Goal: Task Accomplishment & Management: Use online tool/utility

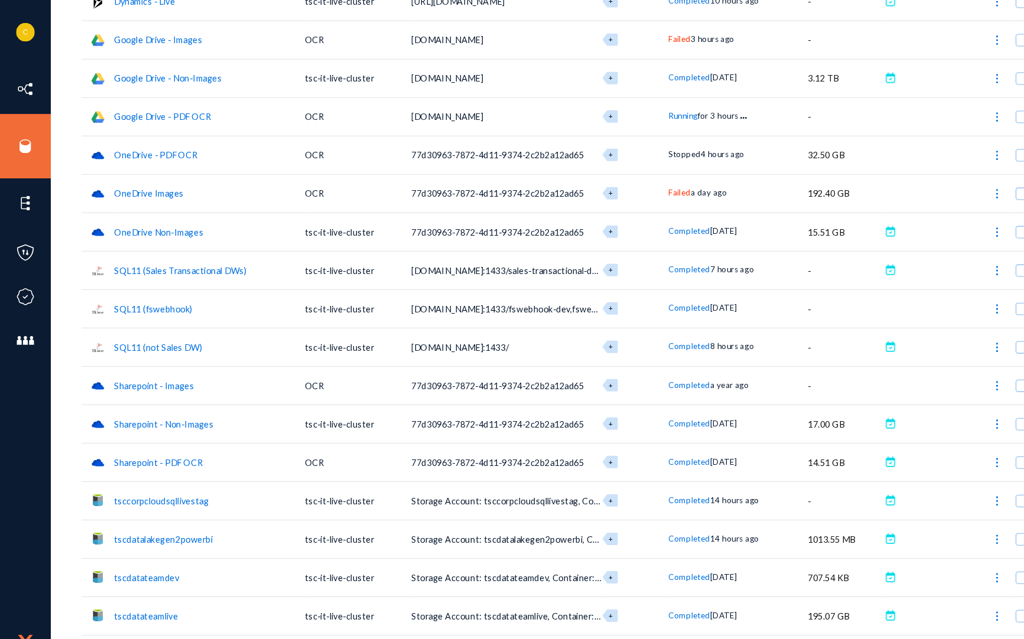
click at [945, 145] on img at bounding box center [951, 148] width 12 height 12
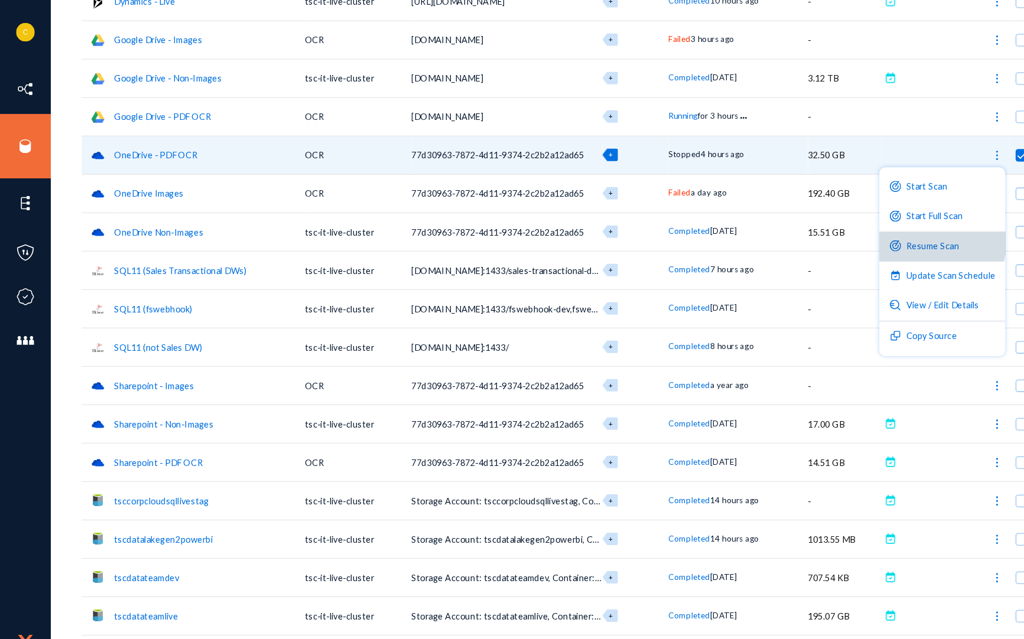
click at [899, 230] on button "Resume Scan" at bounding box center [898, 235] width 120 height 28
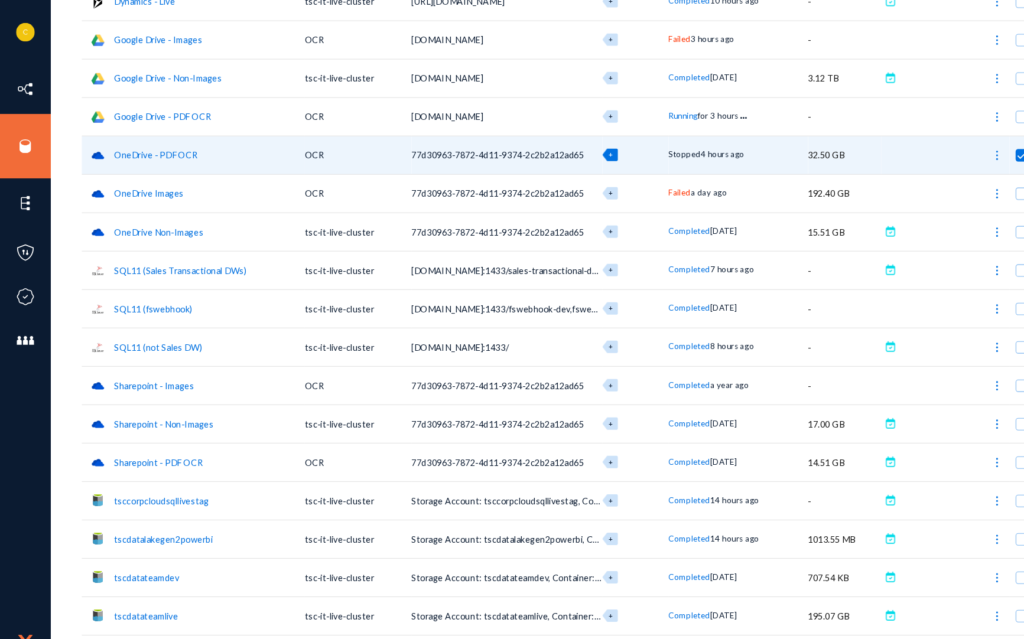
checkbox input "false"
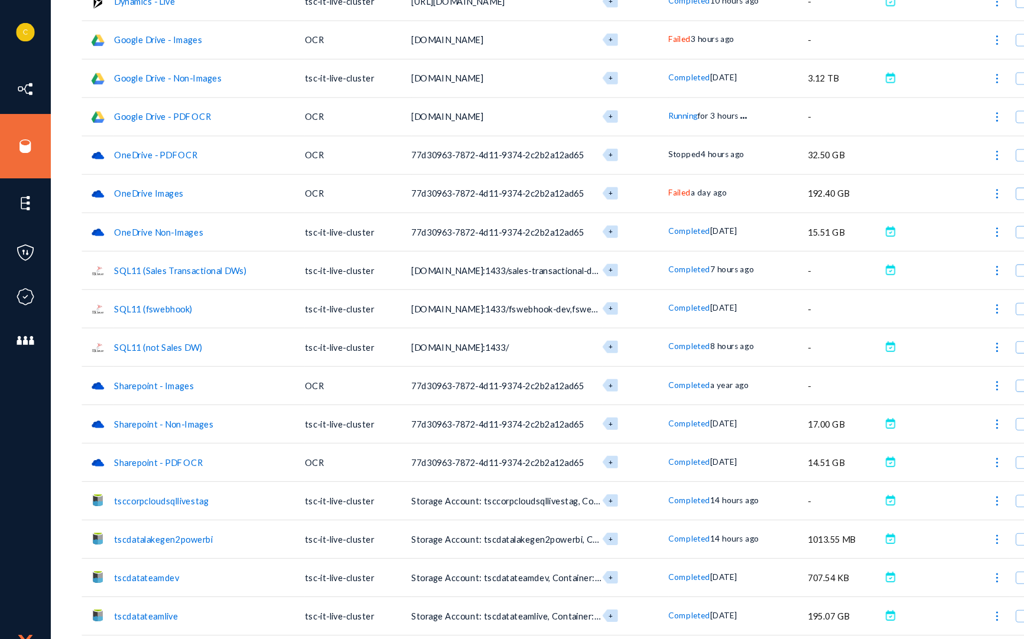
click at [945, 364] on img at bounding box center [951, 368] width 12 height 12
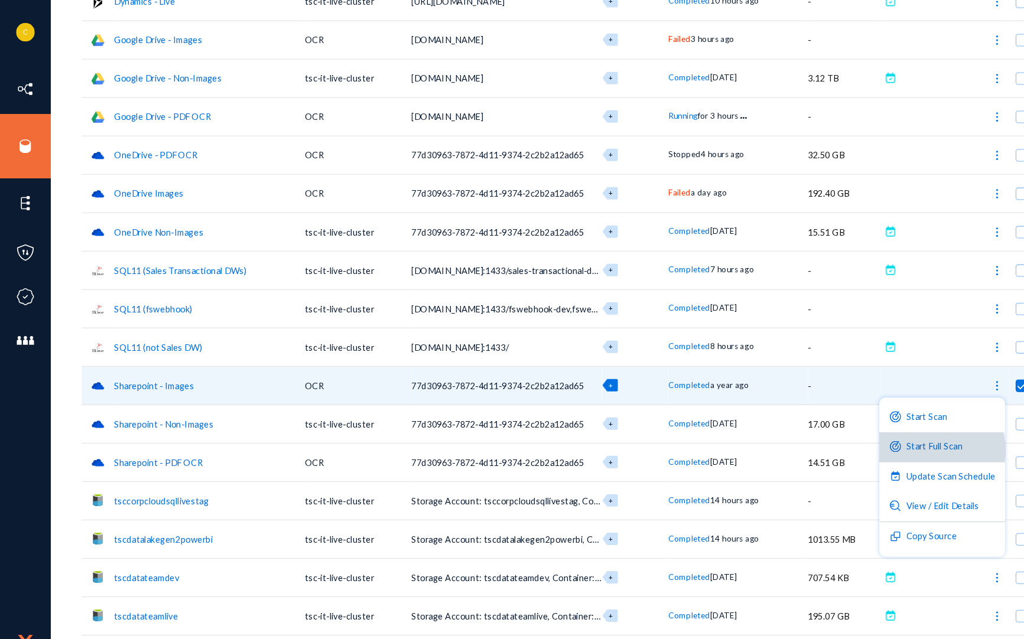
click at [890, 429] on button "Start Full Scan" at bounding box center [898, 426] width 120 height 28
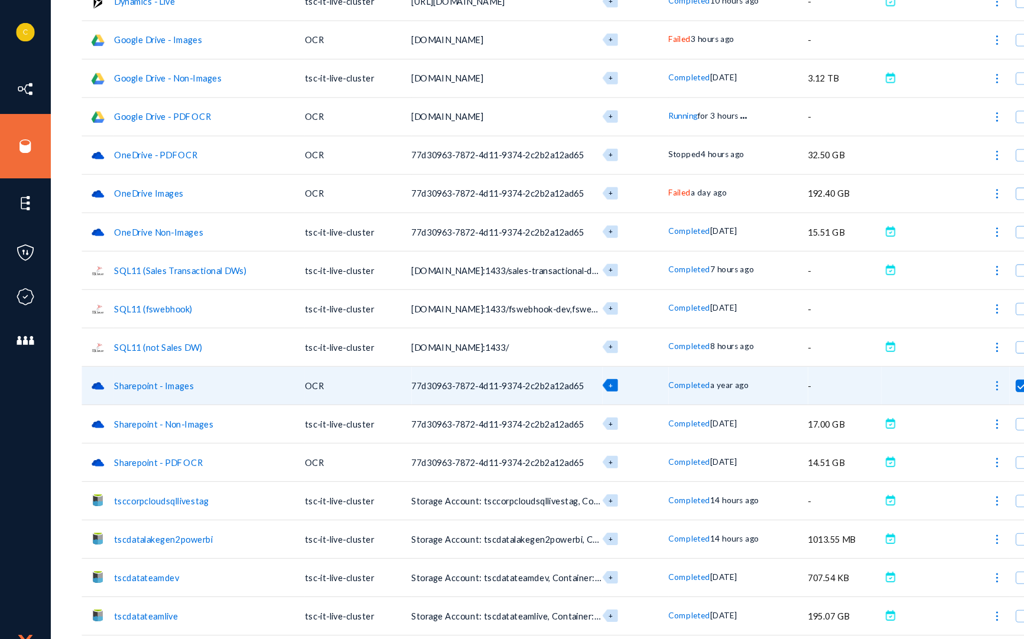
checkbox input "false"
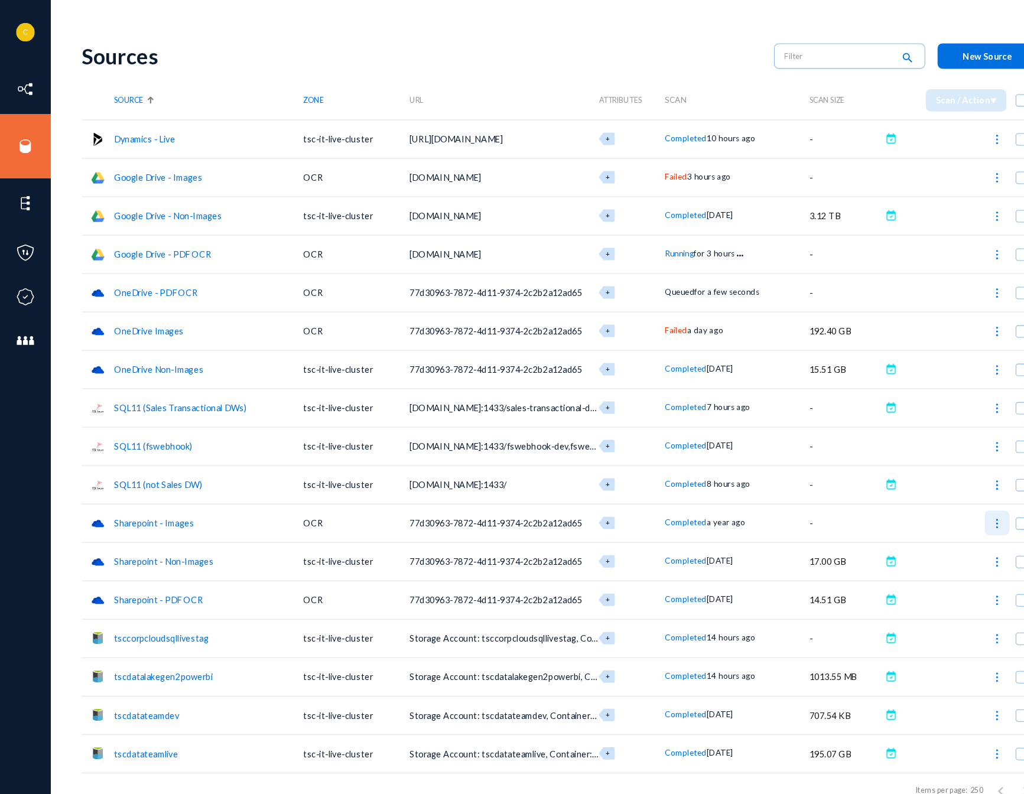
click at [952, 496] on img at bounding box center [951, 499] width 12 height 12
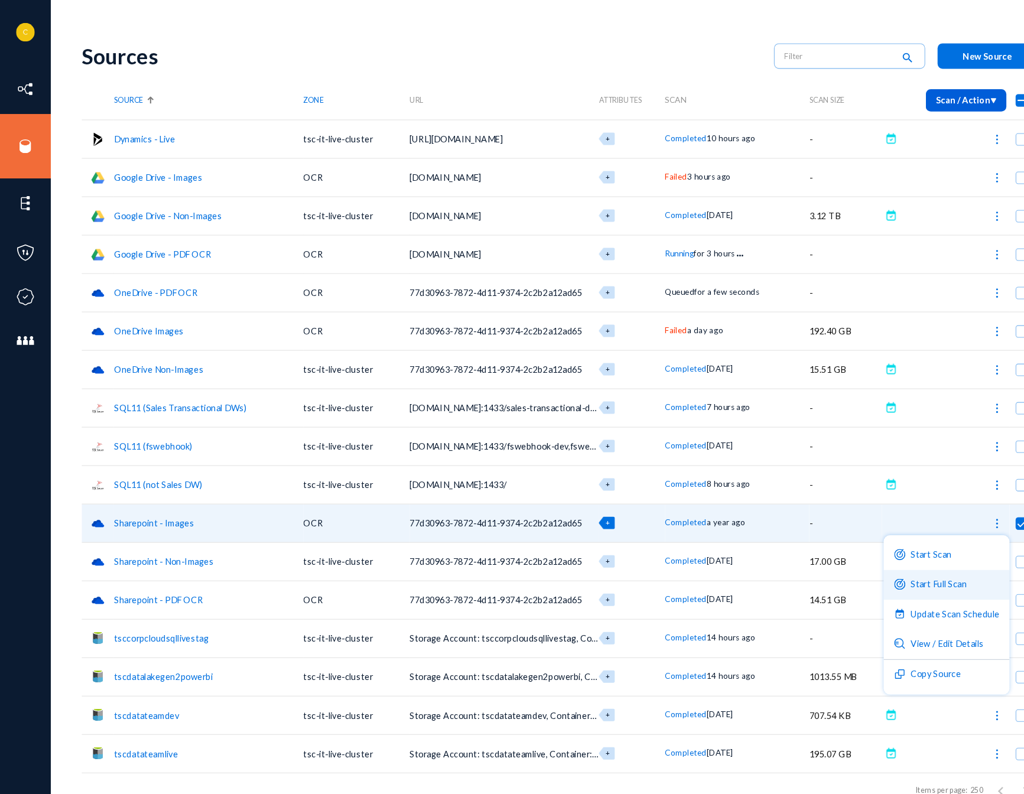
click at [898, 550] on button "Start Full Scan" at bounding box center [902, 557] width 120 height 28
checkbox input "false"
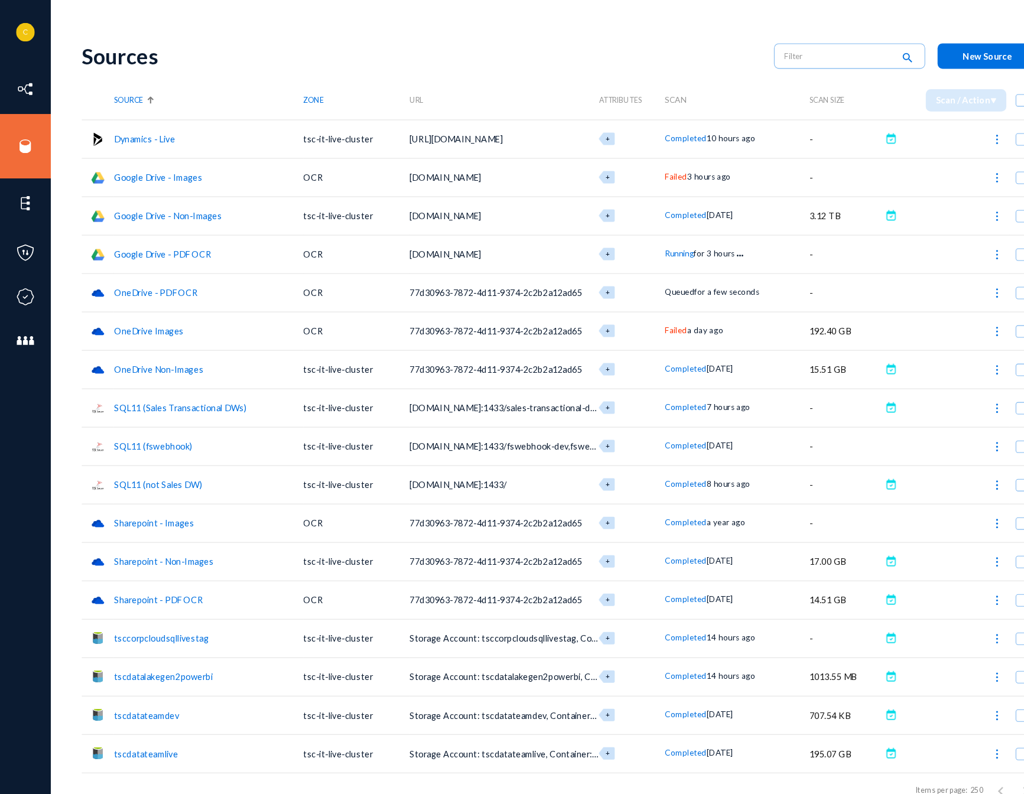
click at [158, 499] on link "Sharepoint - Images" at bounding box center [147, 499] width 76 height 10
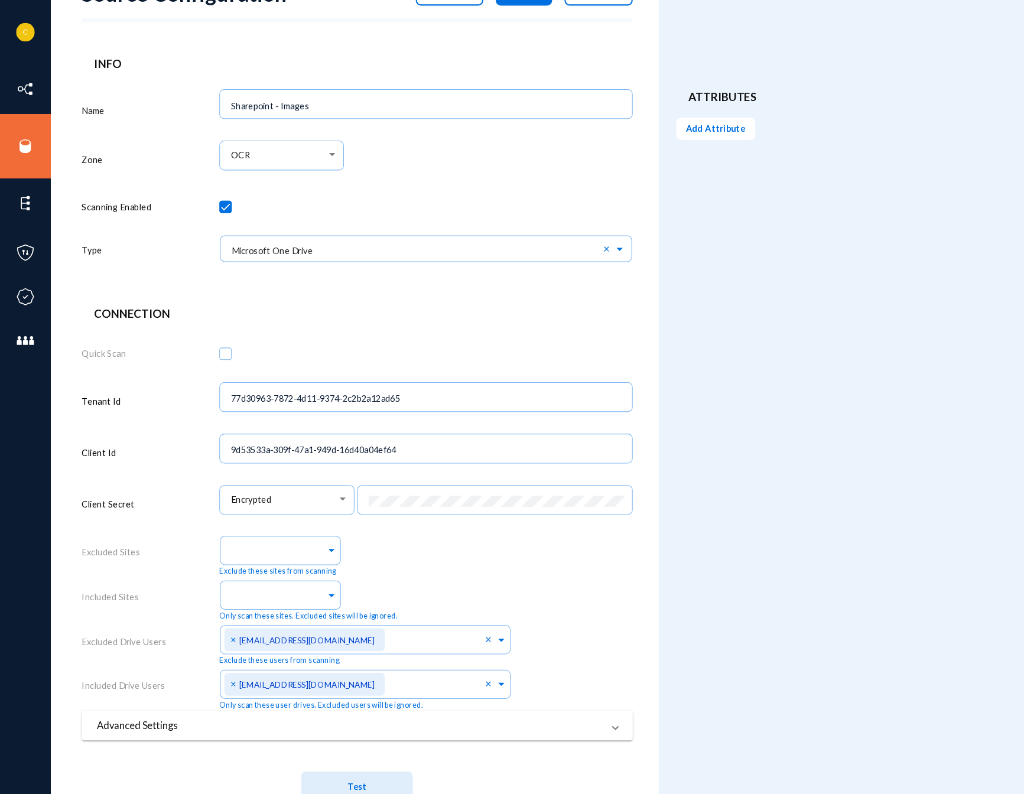
scroll to position [61, 0]
drag, startPoint x: 161, startPoint y: 695, endPoint x: 191, endPoint y: 678, distance: 34.4
click at [161, 639] on mat-panel-title "Advanced Settings" at bounding box center [333, 690] width 483 height 14
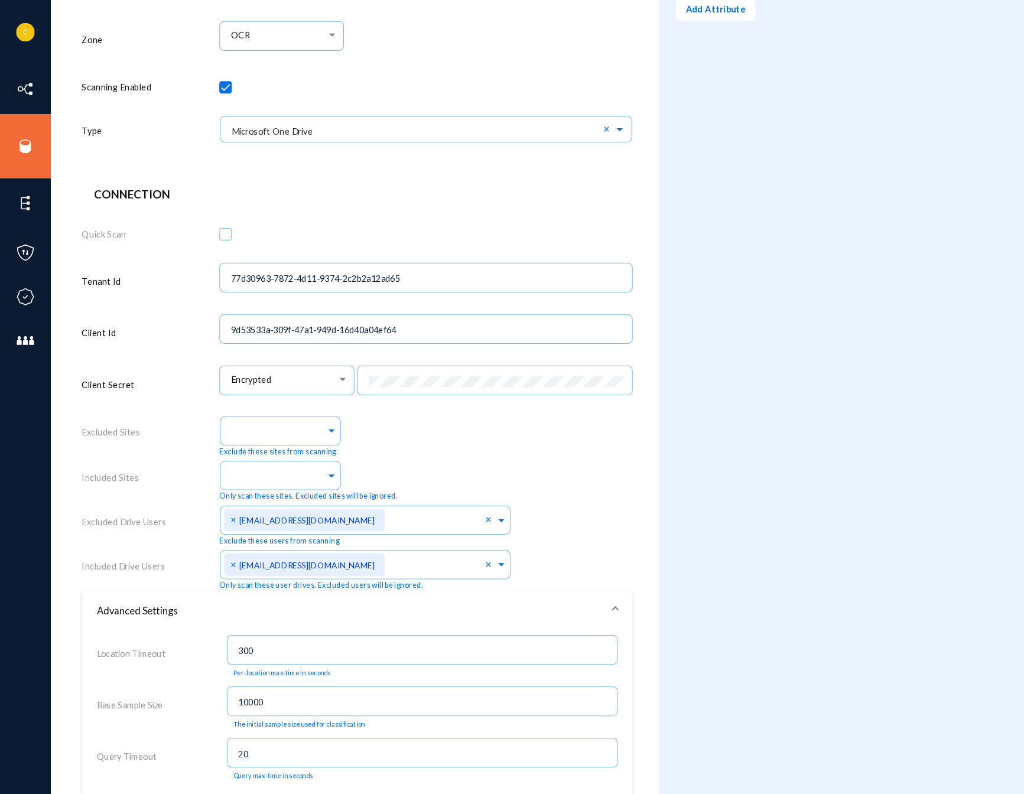
scroll to position [0, 0]
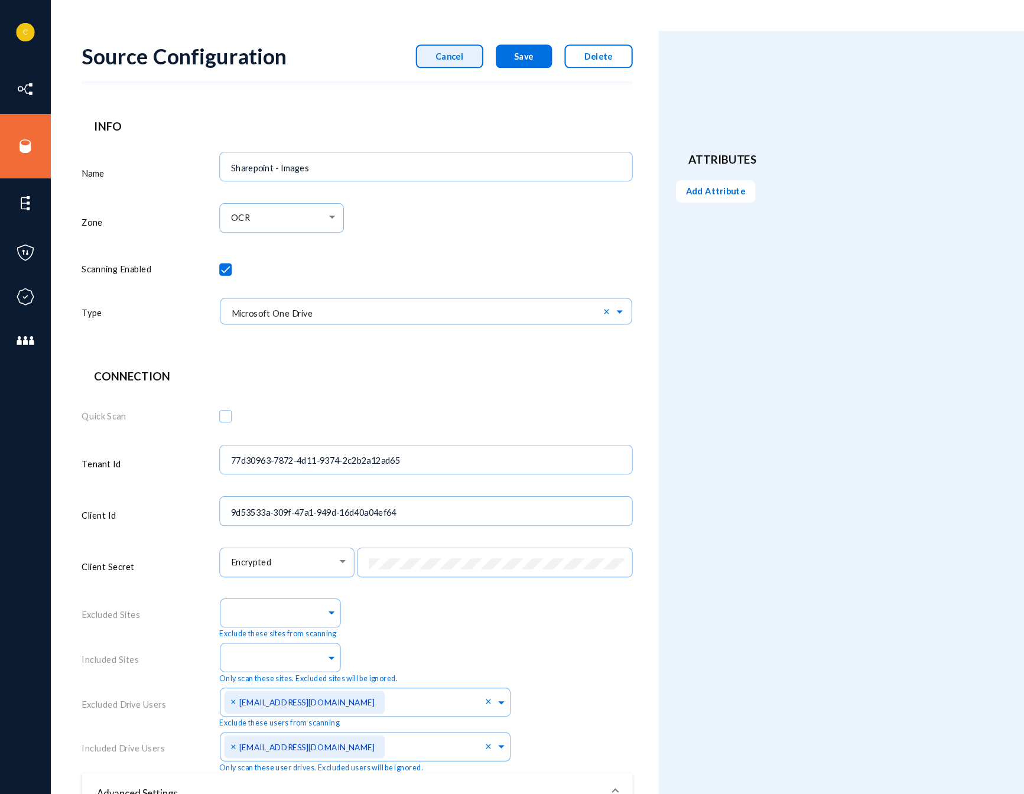
click at [444, 62] on button "Cancel" at bounding box center [428, 54] width 64 height 22
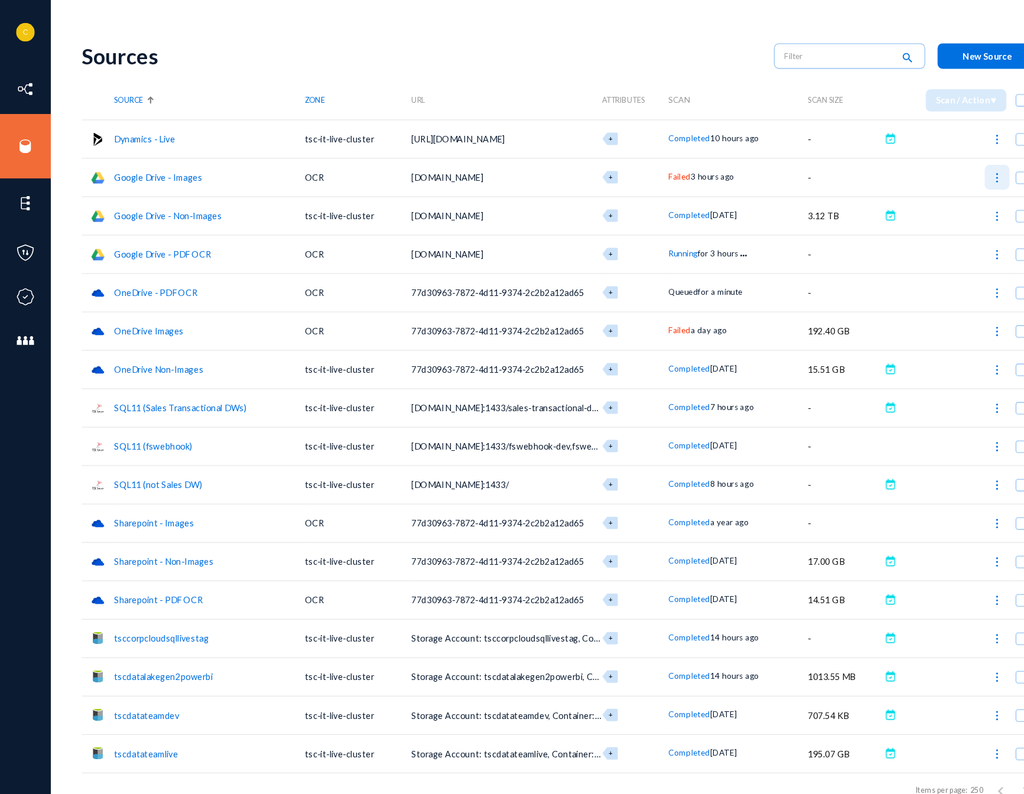
click at [946, 169] on img at bounding box center [951, 170] width 12 height 12
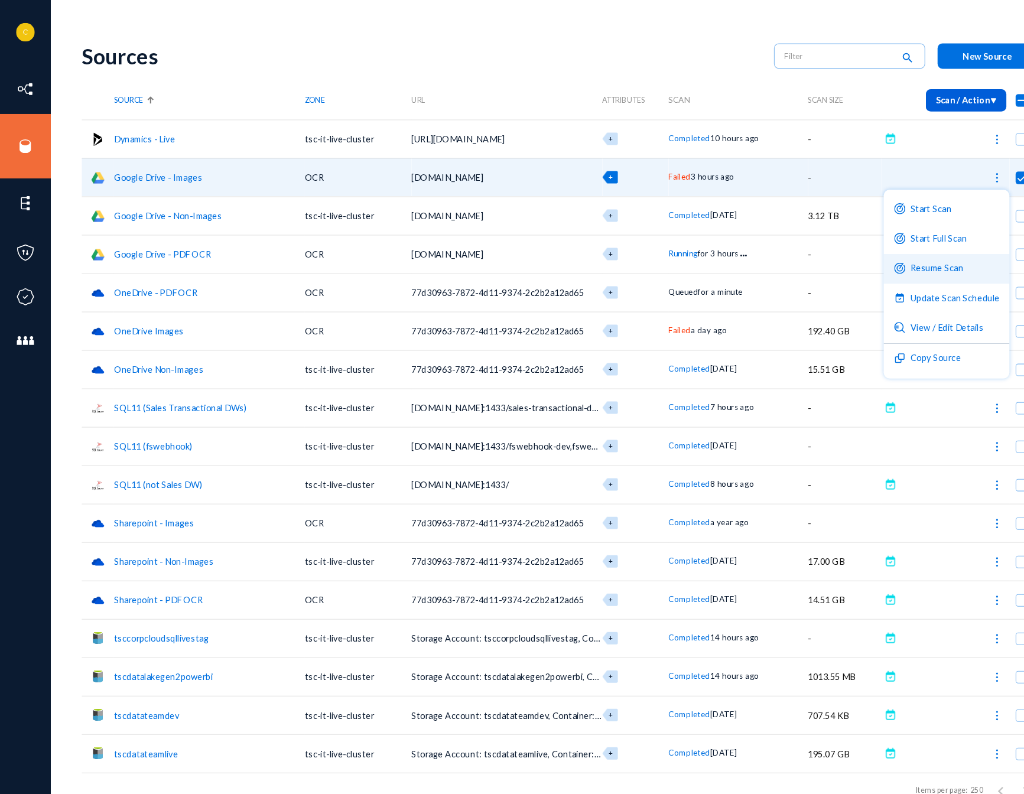
click at [898, 253] on button "Resume Scan" at bounding box center [902, 256] width 120 height 28
checkbox input "false"
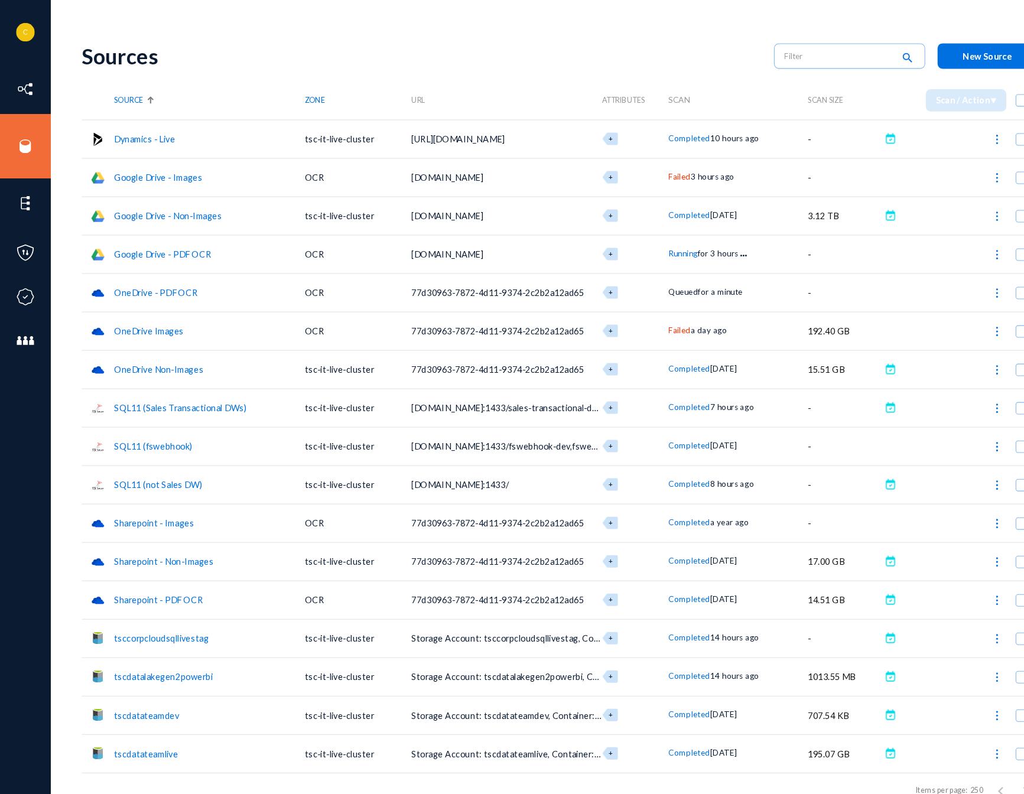
click at [949, 315] on img at bounding box center [951, 316] width 12 height 12
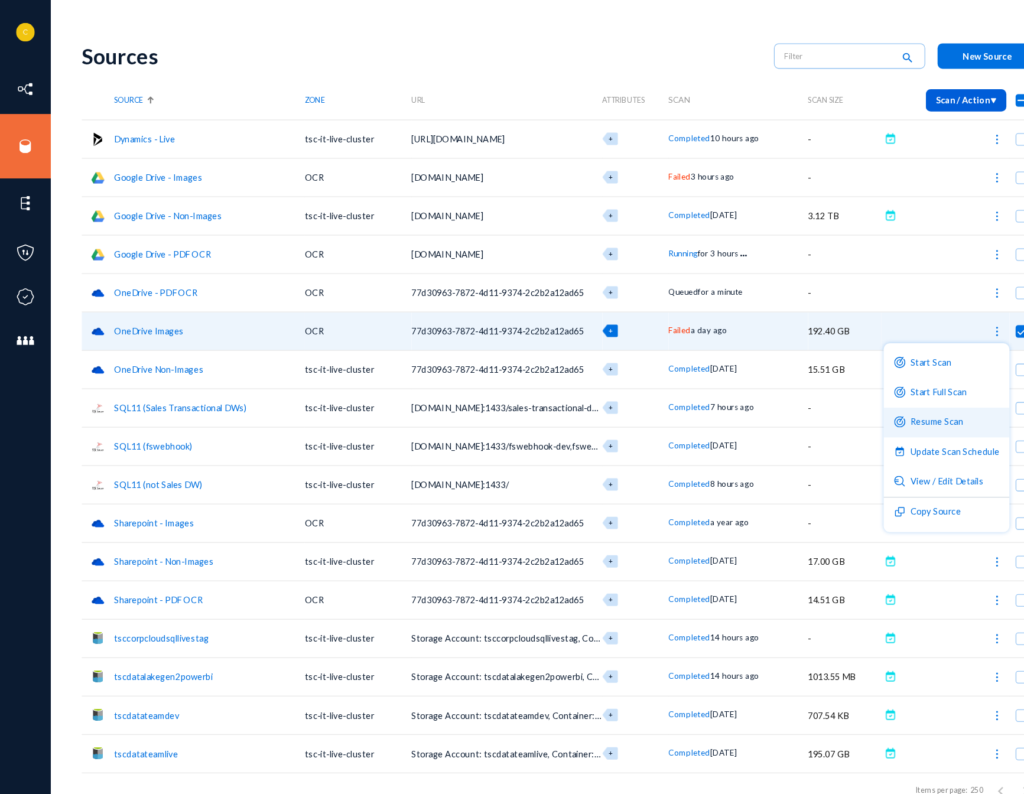
click at [891, 405] on button "Resume Scan" at bounding box center [902, 403] width 120 height 28
checkbox input "false"
